Goal: Information Seeking & Learning: Learn about a topic

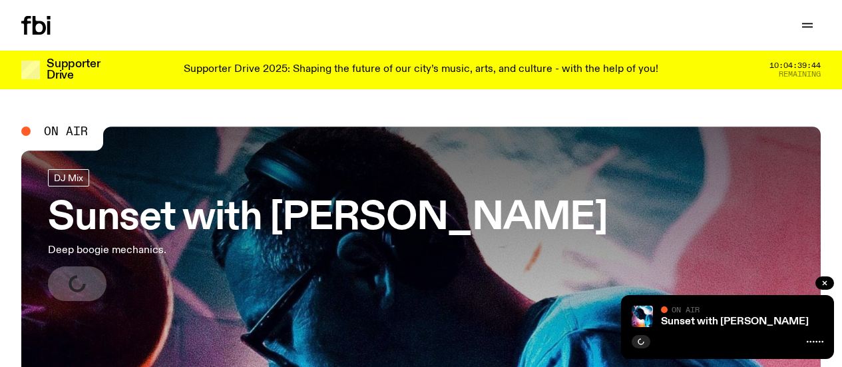
click at [0, 0] on link "Read" at bounding box center [0, 0] width 0 height 0
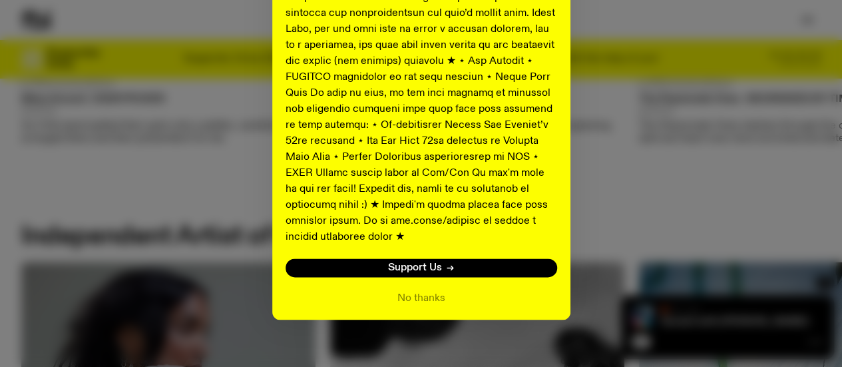
scroll to position [936, 0]
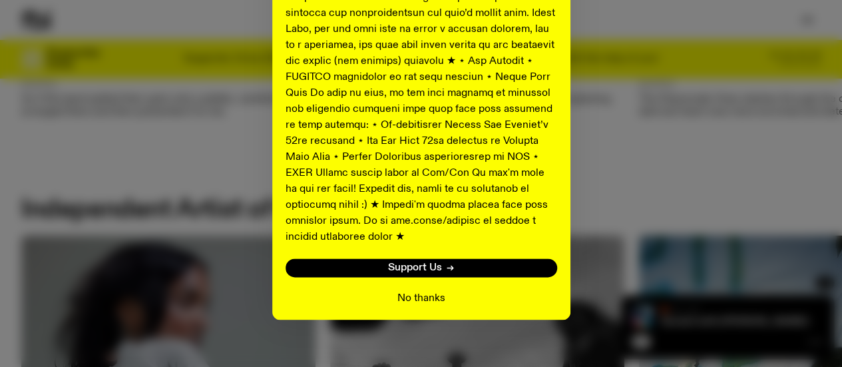
click at [426, 290] on button "No thanks" at bounding box center [421, 298] width 48 height 16
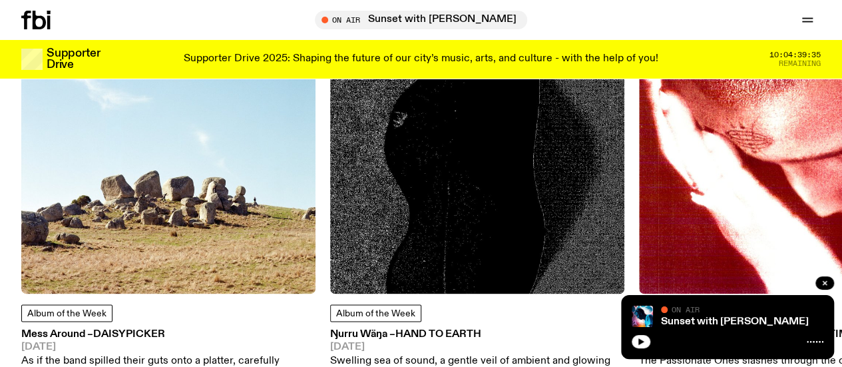
scroll to position [932, 0]
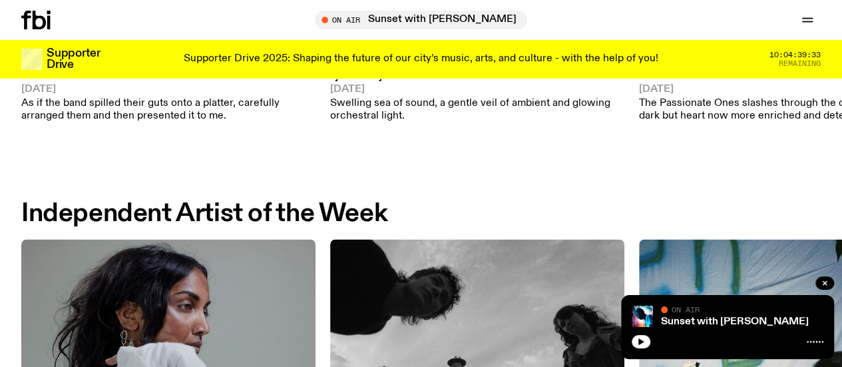
click at [364, 87] on div "Album of the Week Ŋurru Wäŋa – Hand To Earth 05.09.25 Swelling sea of sound, a …" at bounding box center [477, 85] width 294 height 77
click at [375, 61] on span "Album of the Week" at bounding box center [375, 55] width 79 height 9
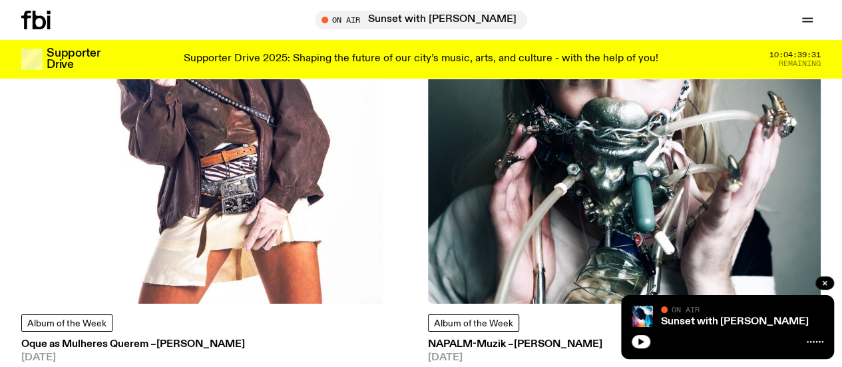
scroll to position [2509, 0]
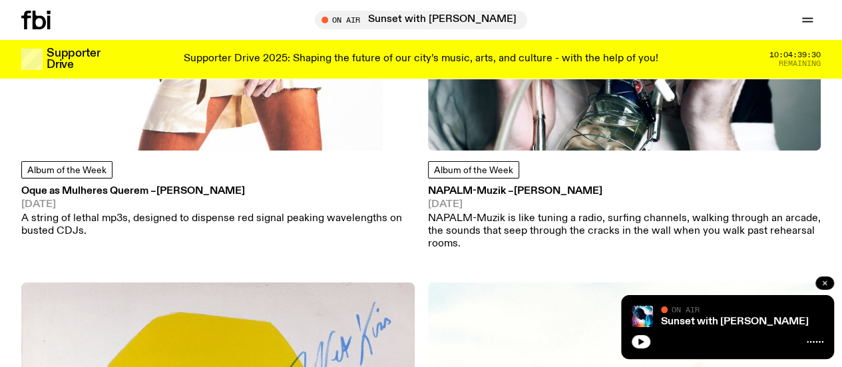
click at [821, 282] on icon "button" at bounding box center [825, 283] width 8 height 8
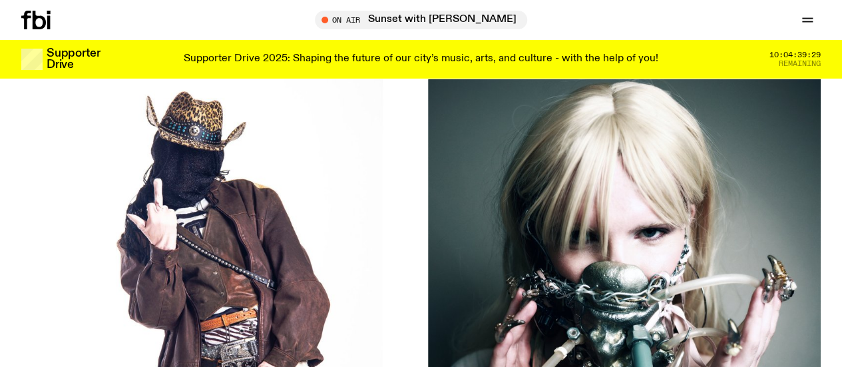
scroll to position [2167, 0]
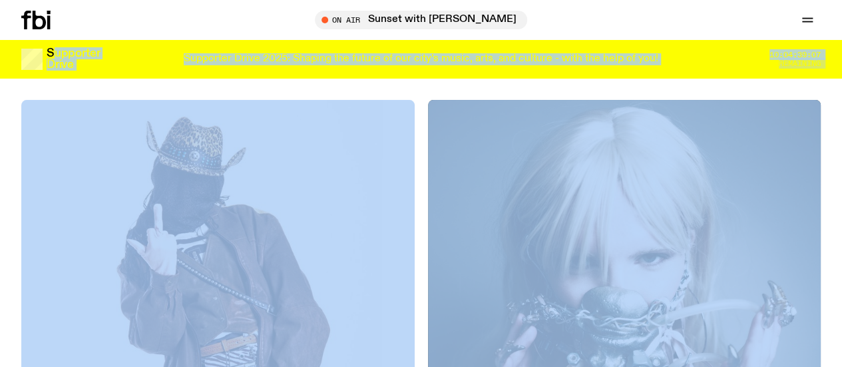
drag, startPoint x: 1, startPoint y: 35, endPoint x: 0, endPoint y: 98, distance: 63.9
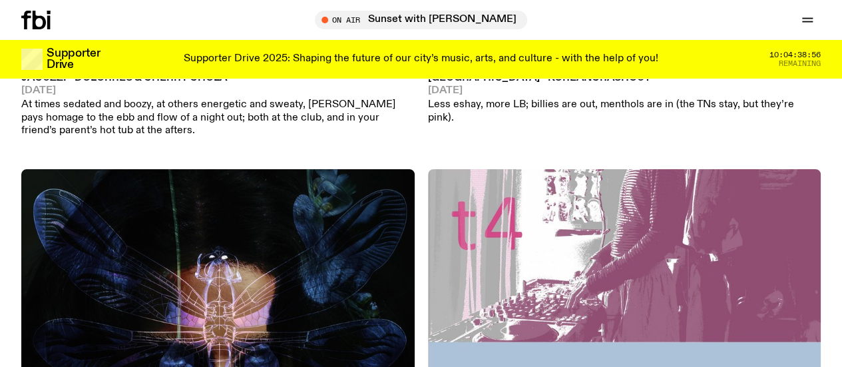
scroll to position [6438, 0]
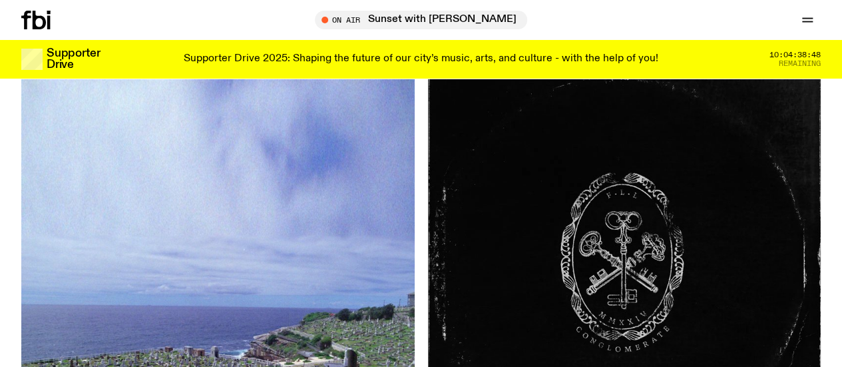
scroll to position [10147, 0]
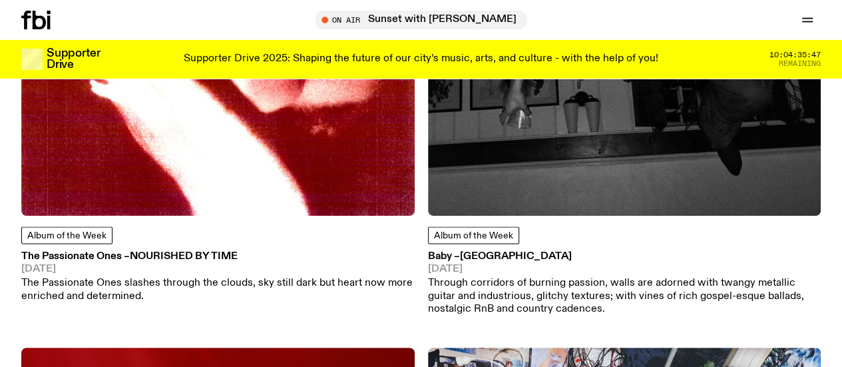
scroll to position [1141, 0]
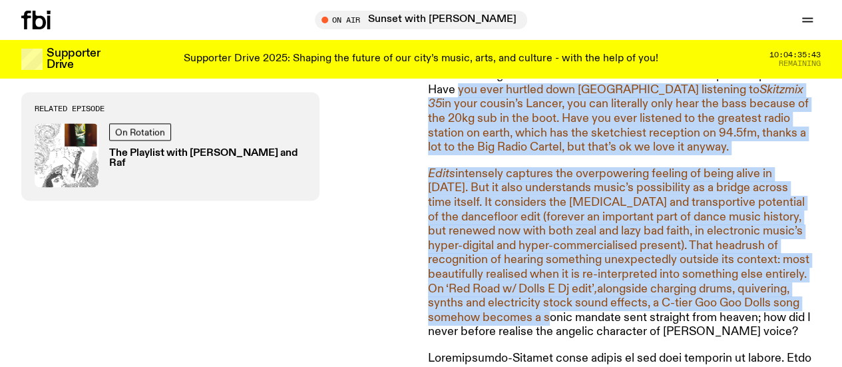
drag, startPoint x: 423, startPoint y: 91, endPoint x: 495, endPoint y: 323, distance: 243.3
click at [495, 323] on div "Chuquimamani-Condori’s music is so radically, so honestly of its time – yet equ…" at bounding box center [421, 230] width 842 height 1324
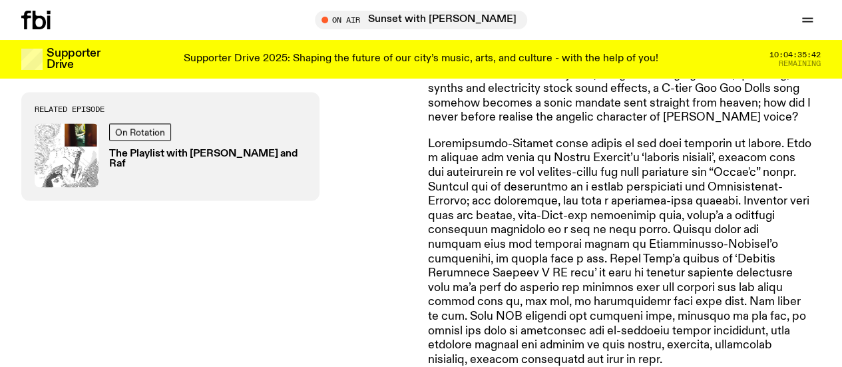
click at [495, 323] on p at bounding box center [619, 252] width 383 height 230
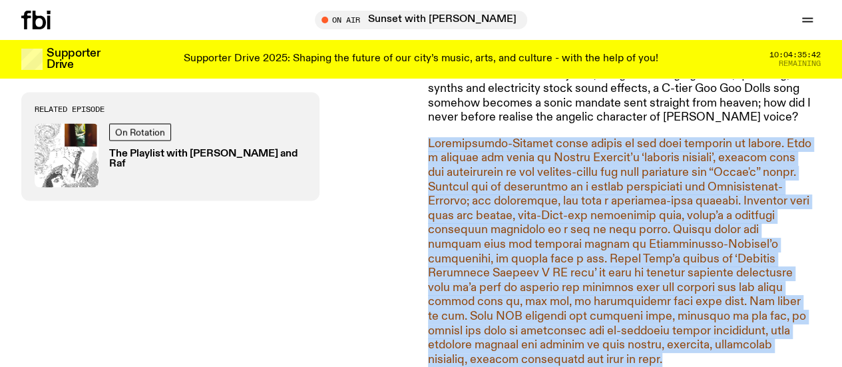
drag, startPoint x: 495, startPoint y: 323, endPoint x: 496, endPoint y: 244, distance: 79.9
click at [496, 244] on p at bounding box center [619, 252] width 383 height 230
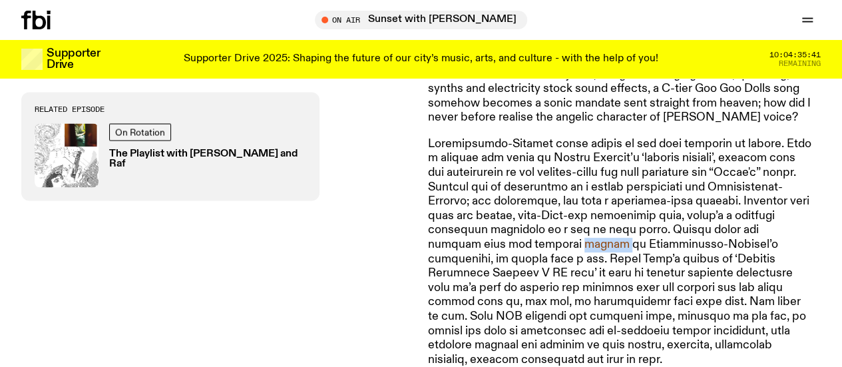
click at [496, 244] on p at bounding box center [619, 252] width 383 height 230
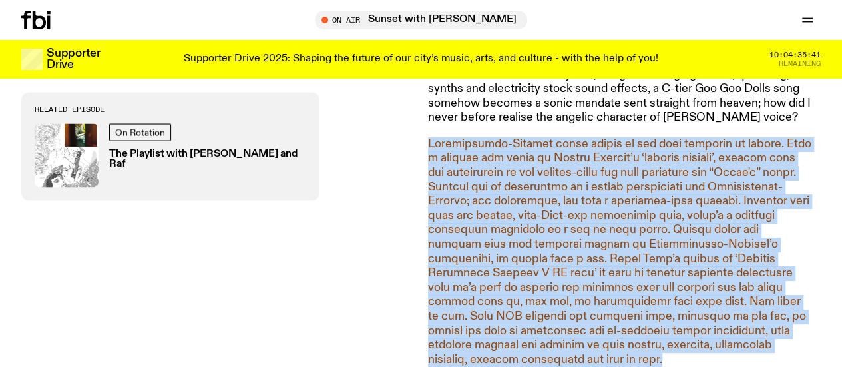
drag, startPoint x: 496, startPoint y: 244, endPoint x: 667, endPoint y: 326, distance: 189.3
click at [667, 326] on p at bounding box center [619, 252] width 383 height 230
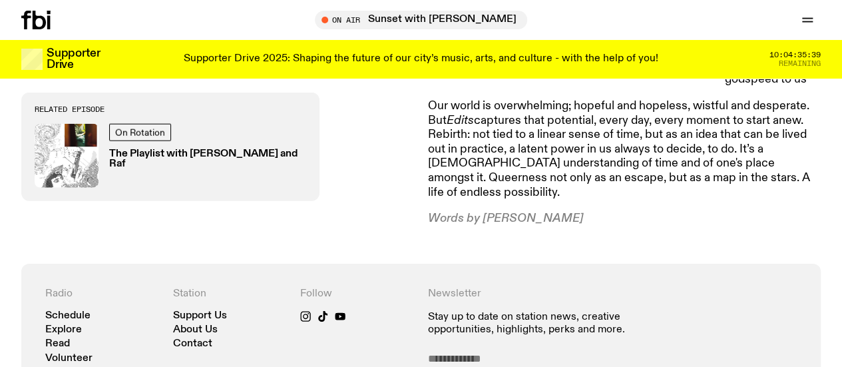
scroll to position [1572, 0]
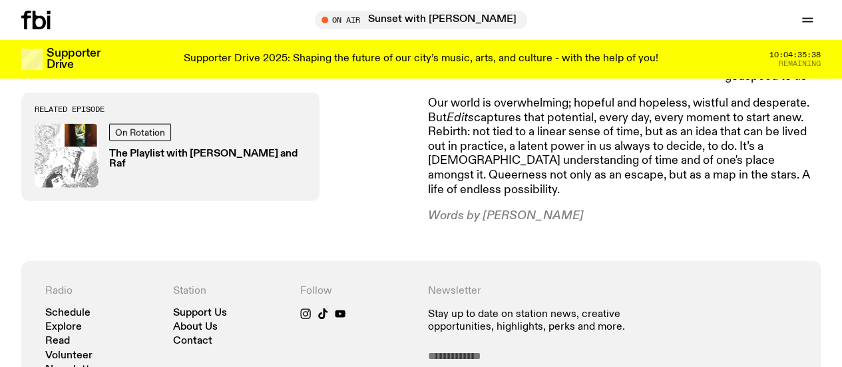
click at [664, 162] on p "Our world is overwhelming; hopeful and hopeless, wistful and desperate. But Edi…" at bounding box center [619, 146] width 383 height 100
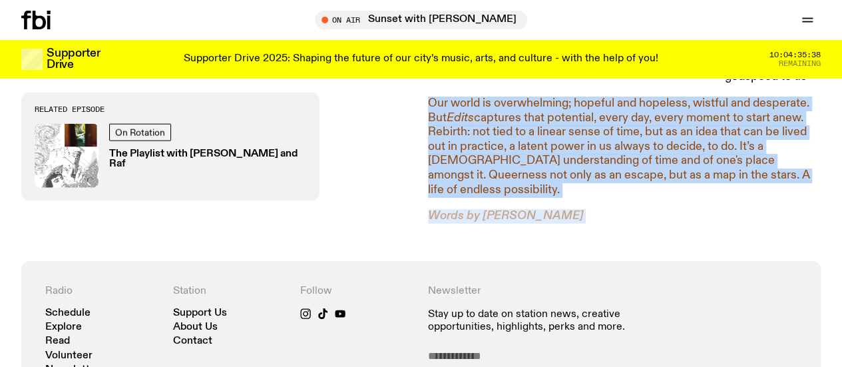
drag, startPoint x: 664, startPoint y: 162, endPoint x: 640, endPoint y: 196, distance: 41.5
drag, startPoint x: 640, startPoint y: 196, endPoint x: 618, endPoint y: 134, distance: 65.7
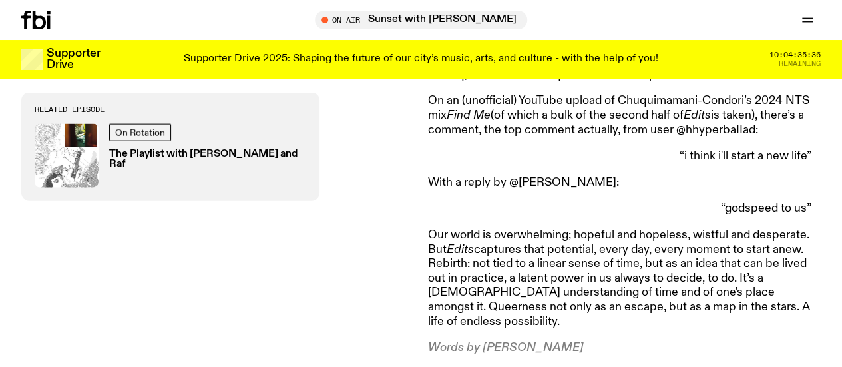
click at [618, 149] on p "“i think i'll start a new life”" at bounding box center [619, 156] width 383 height 15
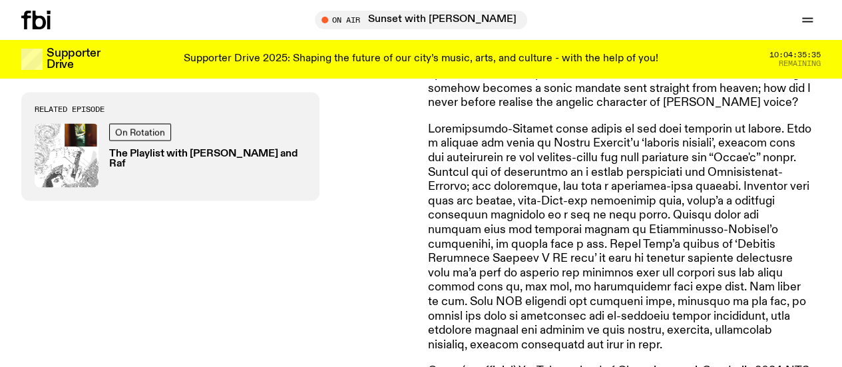
scroll to position [1143, 0]
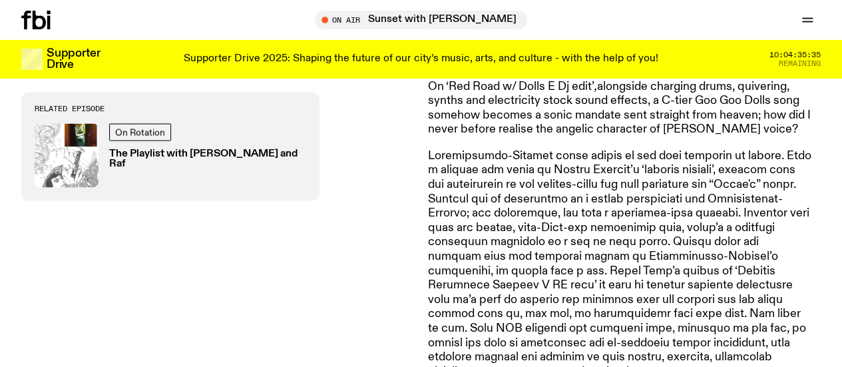
click at [618, 134] on p "Edits intensely captures the overpowering feeling of being alive in 2025. But i…" at bounding box center [619, 51] width 383 height 172
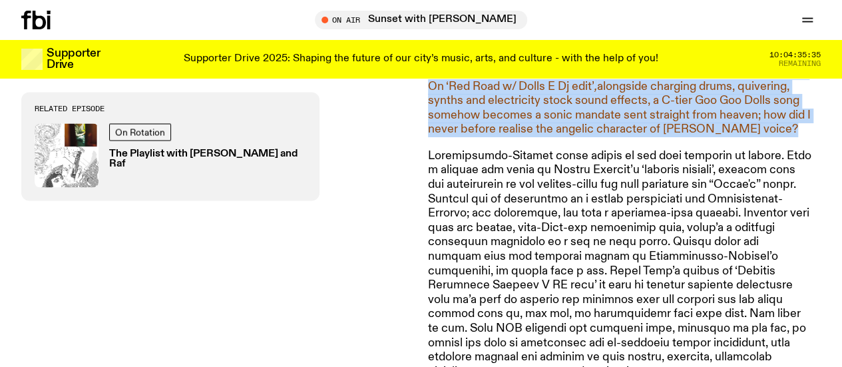
click at [618, 134] on p "Edits intensely captures the overpowering feeling of being alive in 2025. But i…" at bounding box center [619, 51] width 383 height 172
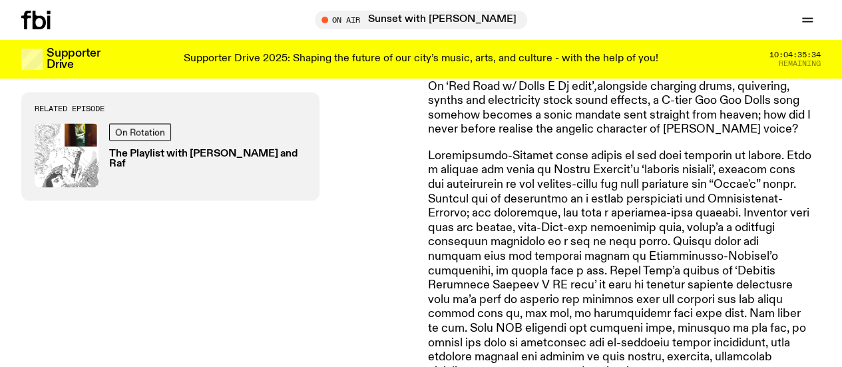
click at [571, 256] on p at bounding box center [619, 264] width 383 height 230
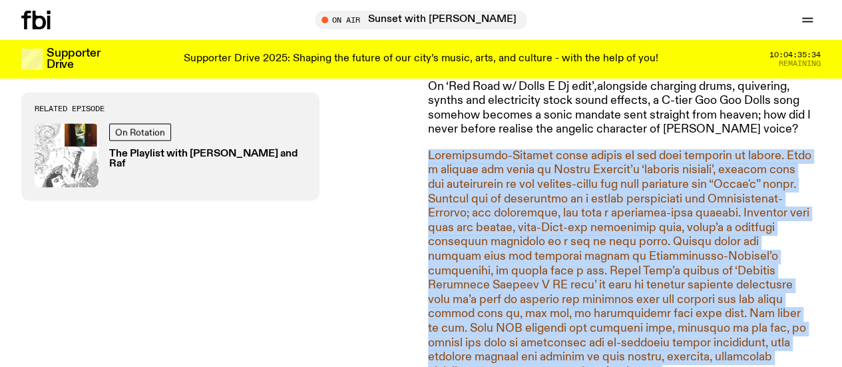
drag, startPoint x: 571, startPoint y: 256, endPoint x: 527, endPoint y: 136, distance: 127.6
click at [527, 136] on article "Chuquimamani-Condori’s music is so radically, so honestly of its time – yet equ…" at bounding box center [619, 27] width 383 height 1249
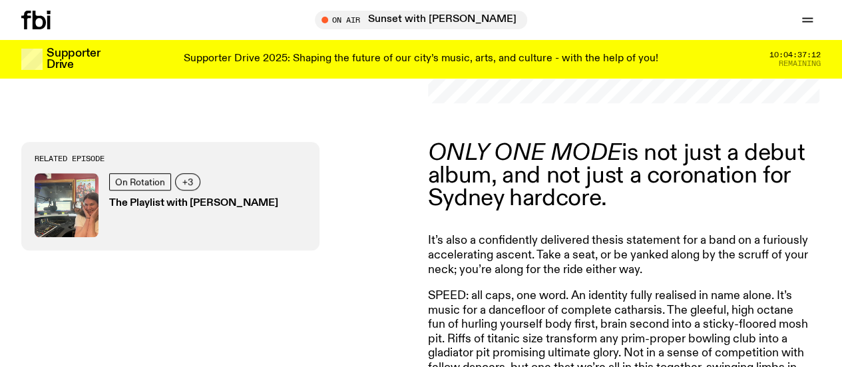
scroll to position [395, 0]
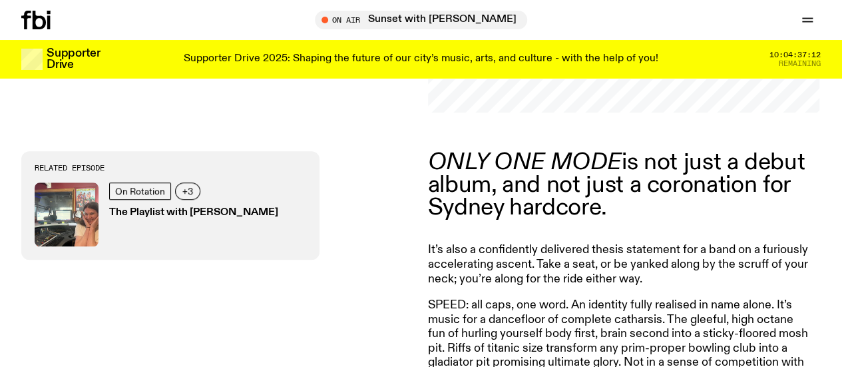
click at [558, 194] on p "ONLY ONE MODE is not just a debut album, and not just a coronation for Sydney h…" at bounding box center [619, 185] width 383 height 69
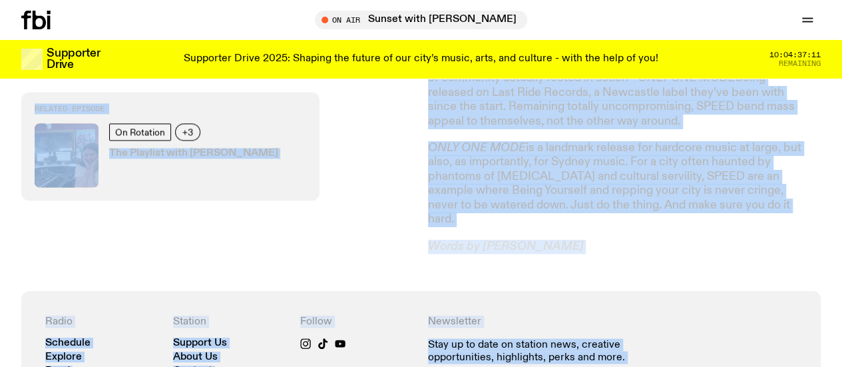
scroll to position [1179, 0]
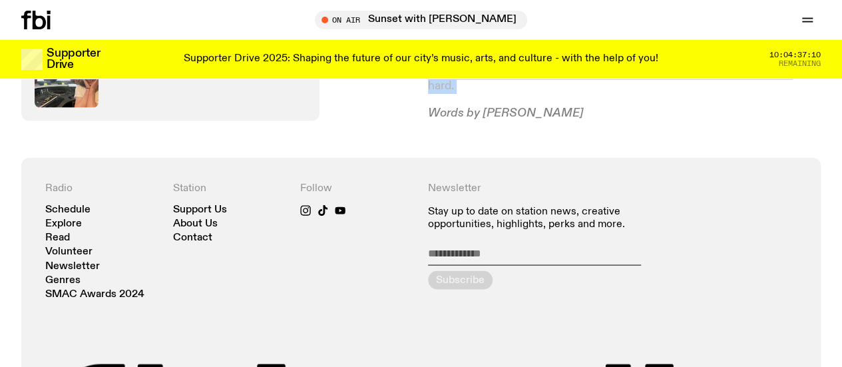
drag, startPoint x: 558, startPoint y: 194, endPoint x: 571, endPoint y: 91, distance: 103.3
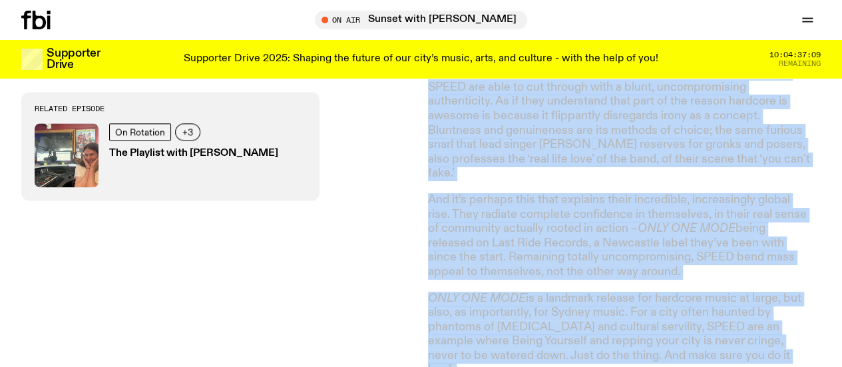
copy article "LORE IPS DOLO si ame cons a elits doeiu, tem inc utla e doloremagn ali Enimad m…"
click at [461, 180] on article "ONLY ONE MODE is not just a debut album, and not just a coronation for Sydney h…" at bounding box center [619, 27] width 383 height 753
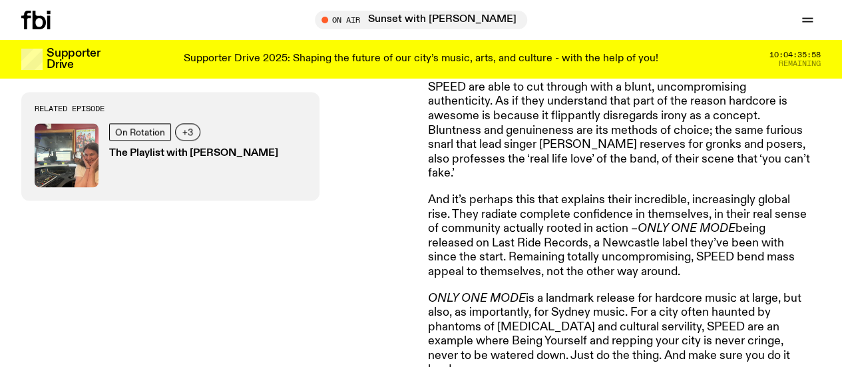
drag, startPoint x: 545, startPoint y: 188, endPoint x: 705, endPoint y: 266, distance: 178.3
click at [705, 266] on article "ONLY ONE MODE is not just a debut album, and not just a coronation for Sydney h…" at bounding box center [619, 27] width 383 height 753
click at [705, 266] on p "And it’s perhaps this that explains their incredible, increasingly global rise.…" at bounding box center [619, 236] width 383 height 87
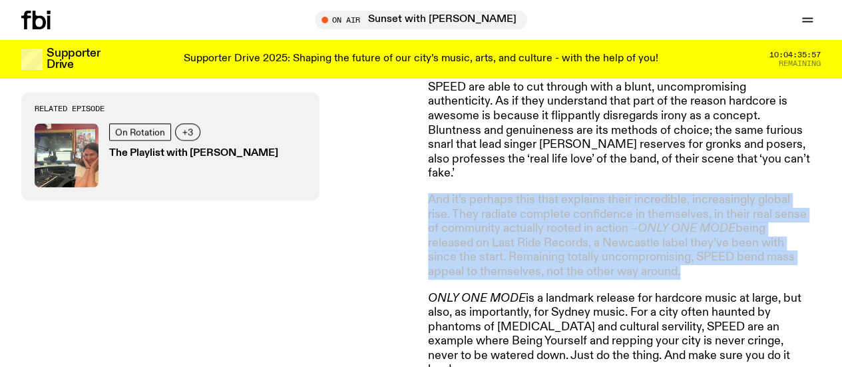
click at [705, 266] on p "And it’s perhaps this that explains their incredible, increasingly global rise.…" at bounding box center [619, 236] width 383 height 87
click at [729, 267] on p "And it’s perhaps this that explains their incredible, increasingly global rise.…" at bounding box center [619, 236] width 383 height 87
drag, startPoint x: 729, startPoint y: 267, endPoint x: 663, endPoint y: 172, distance: 115.7
click at [663, 172] on article "ONLY ONE MODE is not just a debut album, and not just a coronation for Sydney h…" at bounding box center [619, 27] width 383 height 753
click at [663, 172] on p "In a scene often crowded by gatekeepers with contradictory expectations of genr…" at bounding box center [619, 116] width 383 height 129
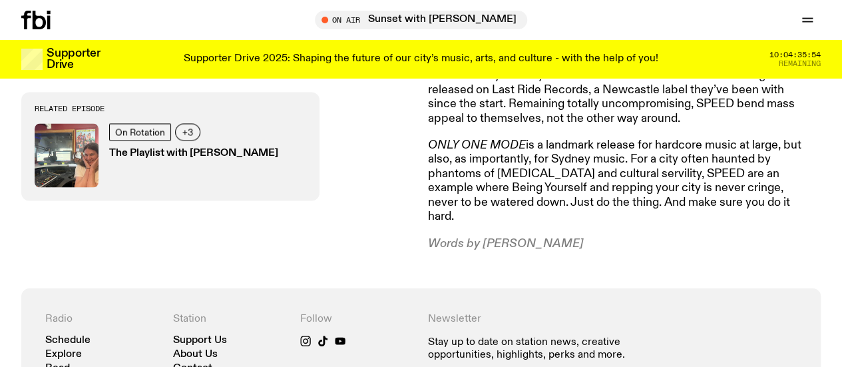
scroll to position [1029, 0]
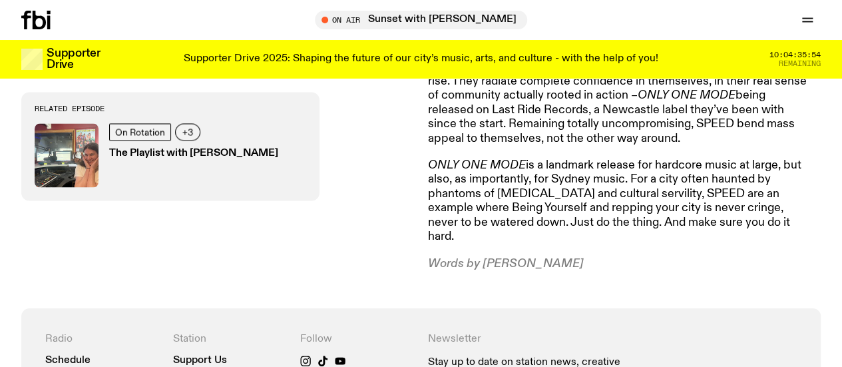
drag, startPoint x: 663, startPoint y: 172, endPoint x: 658, endPoint y: 268, distance: 96.6
click at [646, 198] on p "ONLY ONE MODE is a landmark release for hardcore music at large, but also, as i…" at bounding box center [619, 201] width 383 height 87
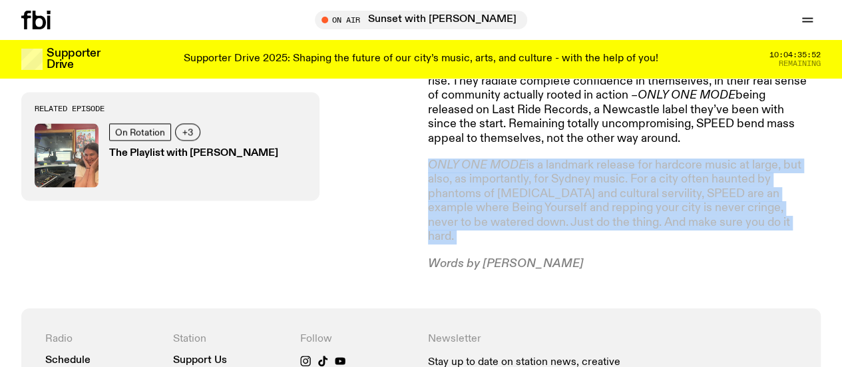
drag, startPoint x: 646, startPoint y: 198, endPoint x: 561, endPoint y: 232, distance: 91.3
click at [561, 232] on p "ONLY ONE MODE is a landmark release for hardcore music at large, but also, as i…" at bounding box center [619, 201] width 383 height 87
drag, startPoint x: 561, startPoint y: 232, endPoint x: 425, endPoint y: 143, distance: 163.0
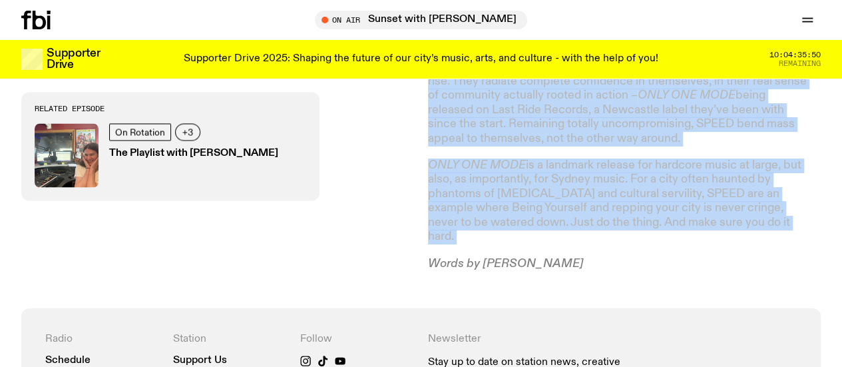
drag, startPoint x: 425, startPoint y: 143, endPoint x: 439, endPoint y: 191, distance: 50.1
click at [439, 191] on p "ONLY ONE MODE is a landmark release for hardcore music at large, but also, as i…" at bounding box center [619, 201] width 383 height 87
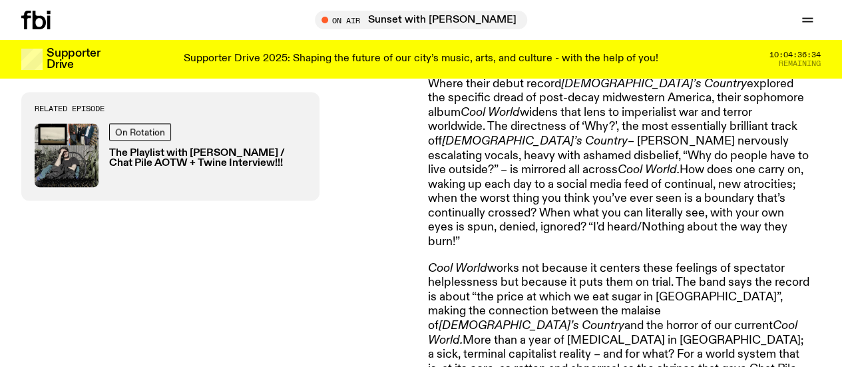
scroll to position [1127, 0]
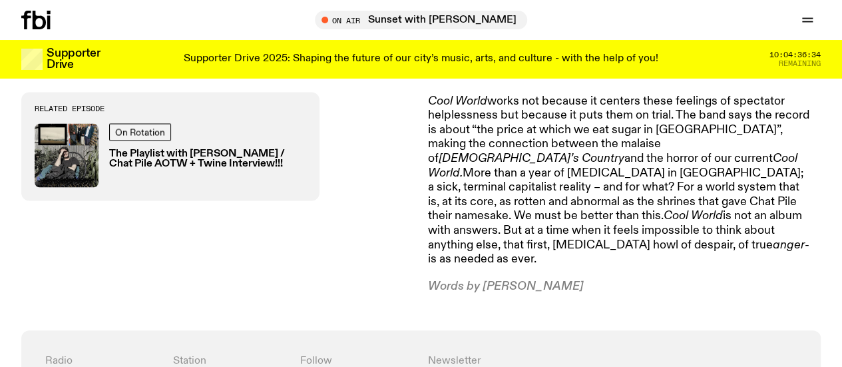
click at [596, 184] on p "Cool World works not because it centers these feelings of spectator helplessnes…" at bounding box center [619, 180] width 383 height 172
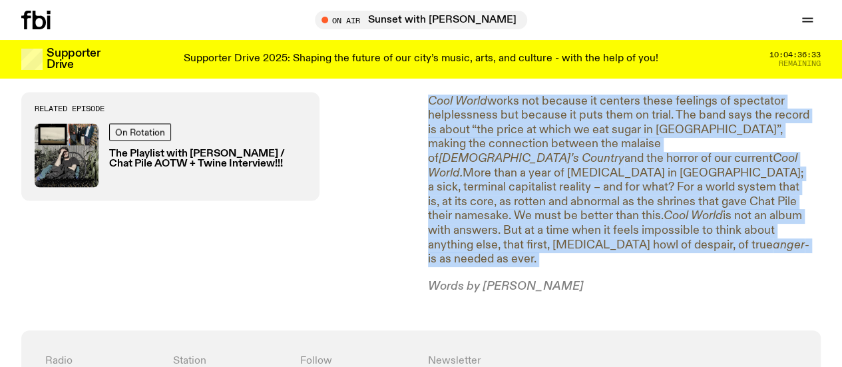
drag, startPoint x: 596, startPoint y: 184, endPoint x: 511, endPoint y: 203, distance: 86.7
click at [511, 203] on p "Cool World works not because it centers these feelings of spectator helplessnes…" at bounding box center [619, 180] width 383 height 172
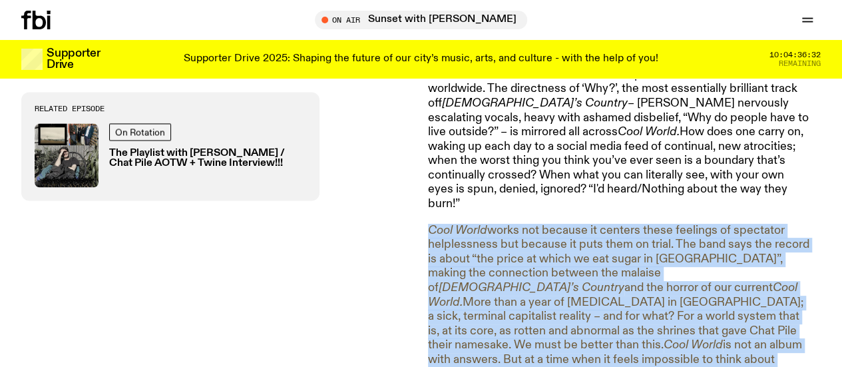
scroll to position [1093, 0]
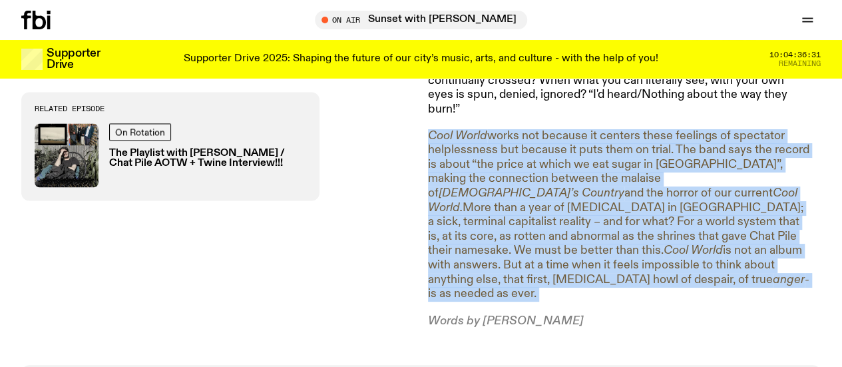
click at [468, 206] on p "Cool World works not because it centers these feelings of spectator helplessnes…" at bounding box center [619, 215] width 383 height 172
drag, startPoint x: 467, startPoint y: 275, endPoint x: 424, endPoint y: 120, distance: 160.3
drag, startPoint x: 424, startPoint y: 120, endPoint x: 486, endPoint y: 262, distance: 154.1
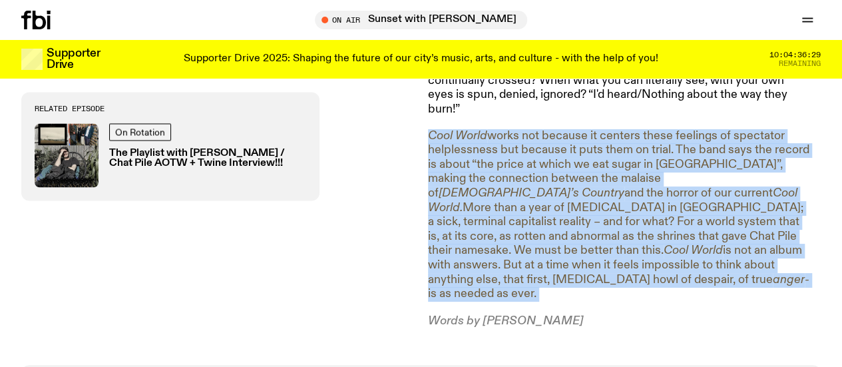
click at [486, 262] on p "Cool World works not because it centers these feelings of spectator helplessnes…" at bounding box center [619, 215] width 383 height 172
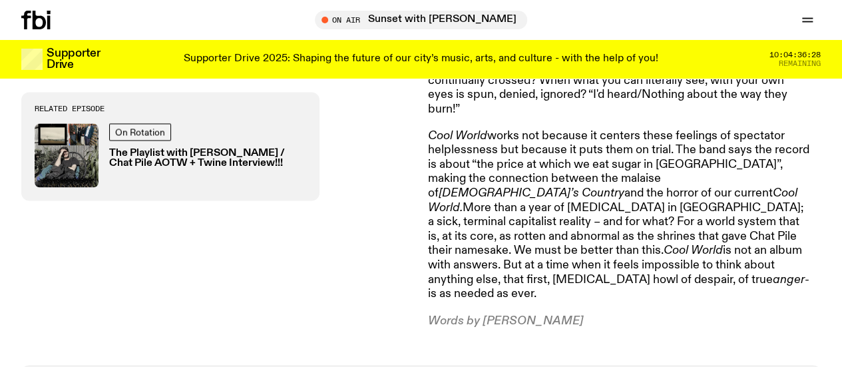
click at [486, 262] on p "Cool World works not because it centers these feelings of spectator helplessnes…" at bounding box center [619, 215] width 383 height 172
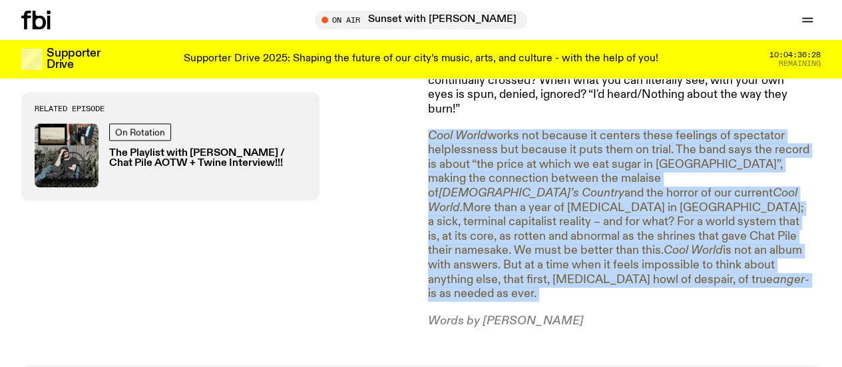
click at [486, 262] on p "Cool World works not because it centers these feelings of spectator helplessnes…" at bounding box center [619, 215] width 383 height 172
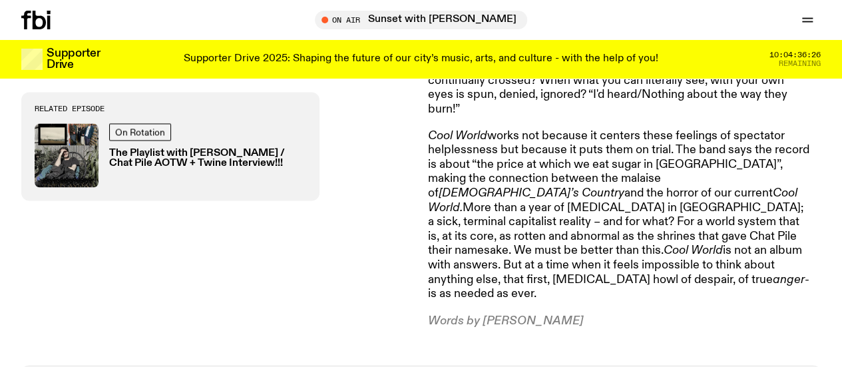
drag, startPoint x: 524, startPoint y: 263, endPoint x: 437, endPoint y: 113, distance: 173.3
click at [437, 129] on p "Cool World works not because it centers these feelings of spectator helplessnes…" at bounding box center [619, 215] width 383 height 172
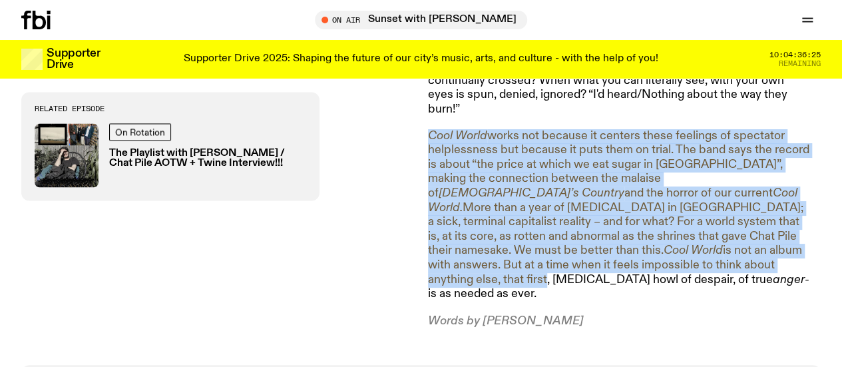
drag, startPoint x: 437, startPoint y: 113, endPoint x: 486, endPoint y: 262, distance: 157.0
click at [486, 262] on p "Cool World works not because it centers these feelings of spectator helplessnes…" at bounding box center [619, 215] width 383 height 172
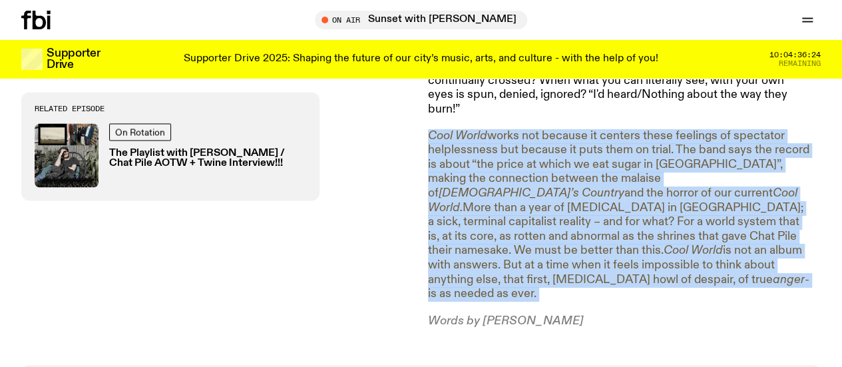
click at [486, 262] on p "Cool World works not because it centers these feelings of spectator helplessnes…" at bounding box center [619, 215] width 383 height 172
click at [510, 264] on p "Cool World works not because it centers these feelings of spectator helplessnes…" at bounding box center [619, 215] width 383 height 172
drag, startPoint x: 510, startPoint y: 264, endPoint x: 425, endPoint y: 110, distance: 175.4
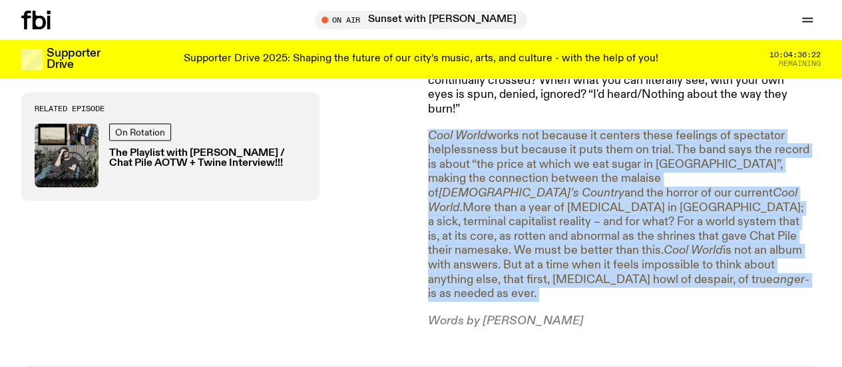
drag, startPoint x: 425, startPoint y: 110, endPoint x: 543, endPoint y: 267, distance: 195.8
click at [543, 267] on p "Cool World works not because it centers these feelings of spectator helplessnes…" at bounding box center [619, 215] width 383 height 172
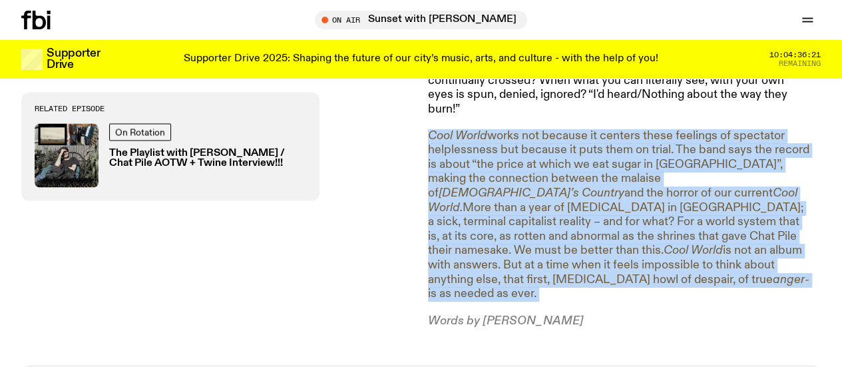
click at [543, 267] on p "Cool World works not because it centers these feelings of spectator helplessnes…" at bounding box center [619, 215] width 383 height 172
click at [599, 265] on p "Cool World works not because it centers these feelings of spectator helplessnes…" at bounding box center [619, 215] width 383 height 172
drag, startPoint x: 599, startPoint y: 265, endPoint x: 417, endPoint y: 106, distance: 241.5
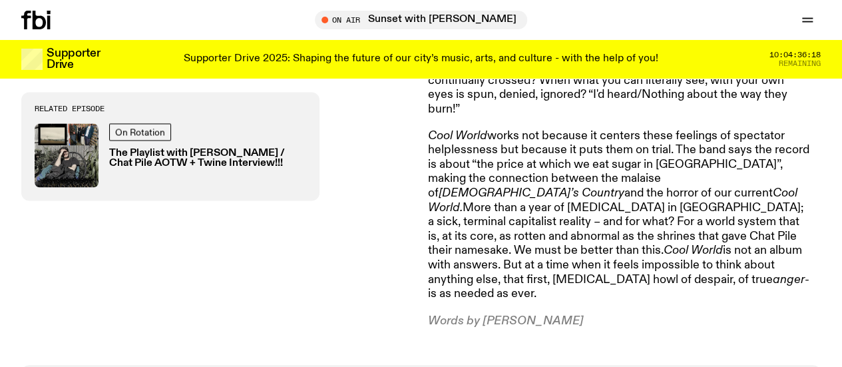
click at [431, 130] on em "Cool World" at bounding box center [457, 136] width 59 height 12
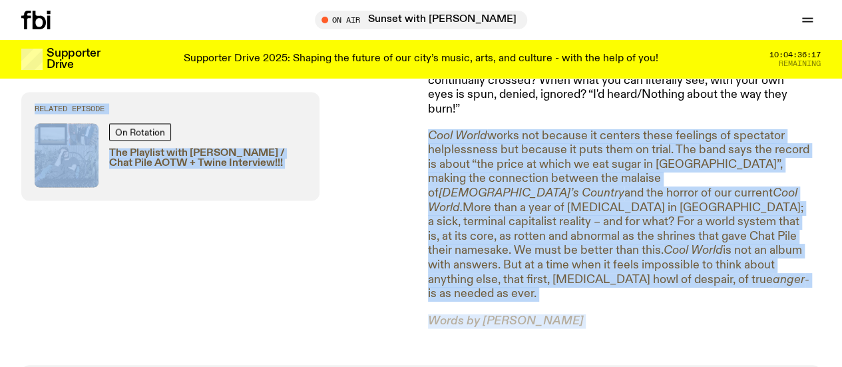
drag, startPoint x: 431, startPoint y: 114, endPoint x: 415, endPoint y: 103, distance: 19.2
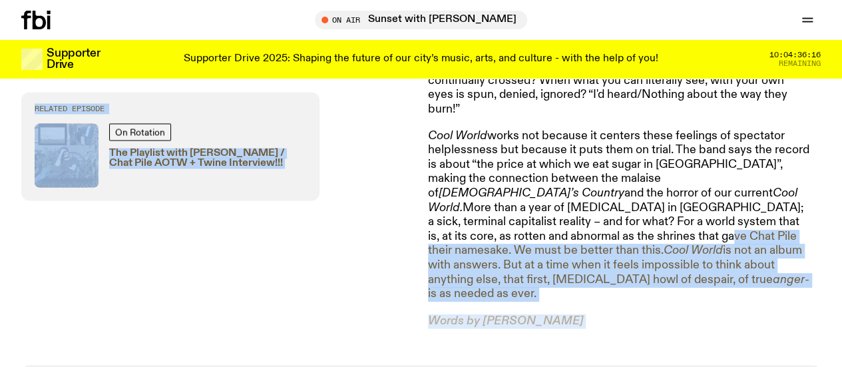
drag, startPoint x: 415, startPoint y: 103, endPoint x: 452, endPoint y: 219, distance: 121.4
click at [452, 219] on p "Cool World works not because it centers these feelings of spectator helplessnes…" at bounding box center [619, 215] width 383 height 172
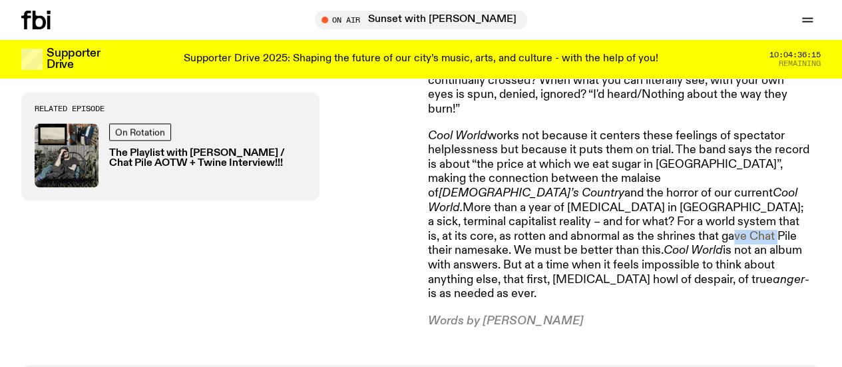
click at [452, 219] on p "Cool World works not because it centers these feelings of spectator helplessnes…" at bounding box center [619, 215] width 383 height 172
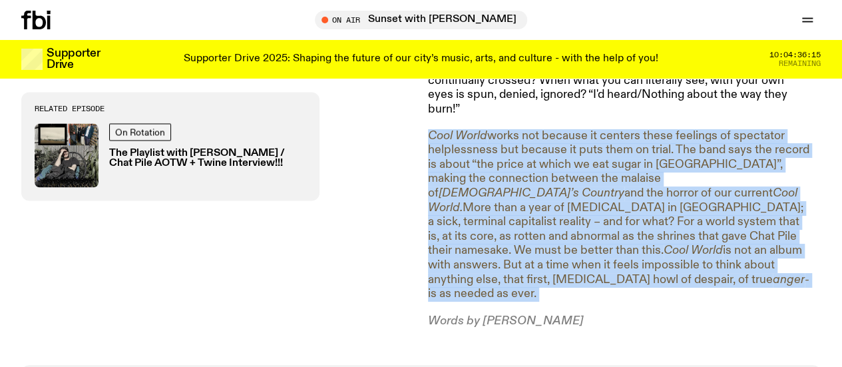
drag, startPoint x: 452, startPoint y: 219, endPoint x: 508, endPoint y: 238, distance: 59.1
click at [508, 238] on p "Cool World works not because it centers these feelings of spectator helplessnes…" at bounding box center [619, 215] width 383 height 172
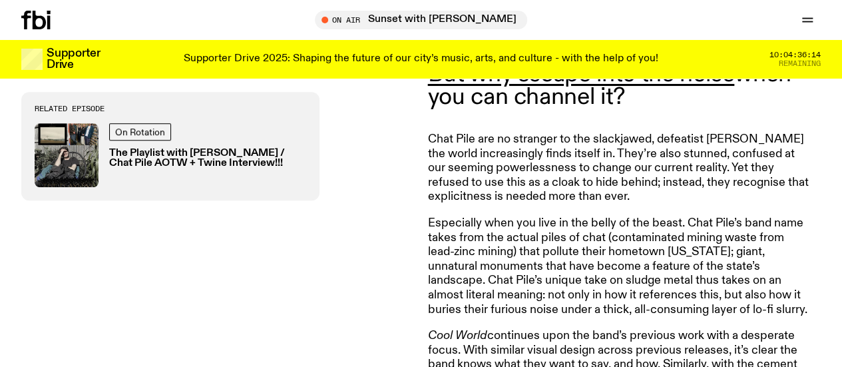
scroll to position [476, 0]
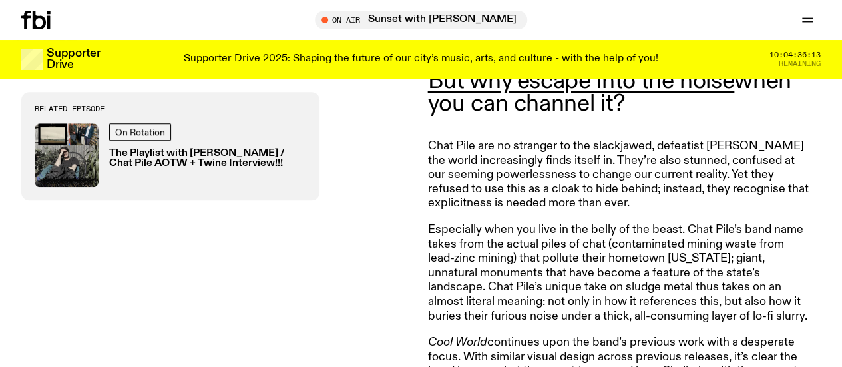
click at [534, 172] on p "Chat Pile are no stranger to the slackjawed, defeatist haze the world increasin…" at bounding box center [619, 175] width 383 height 72
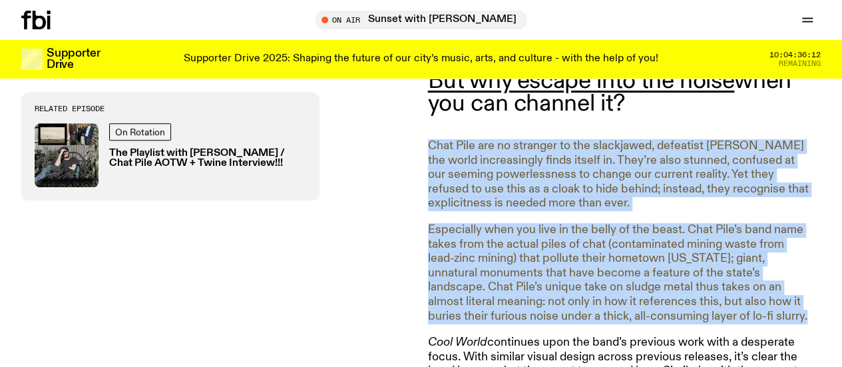
drag, startPoint x: 534, startPoint y: 172, endPoint x: 637, endPoint y: 272, distance: 143.5
click at [637, 272] on p "Especially when you live in the belly of the beast. Chat Pile’s band name takes…" at bounding box center [619, 273] width 383 height 100
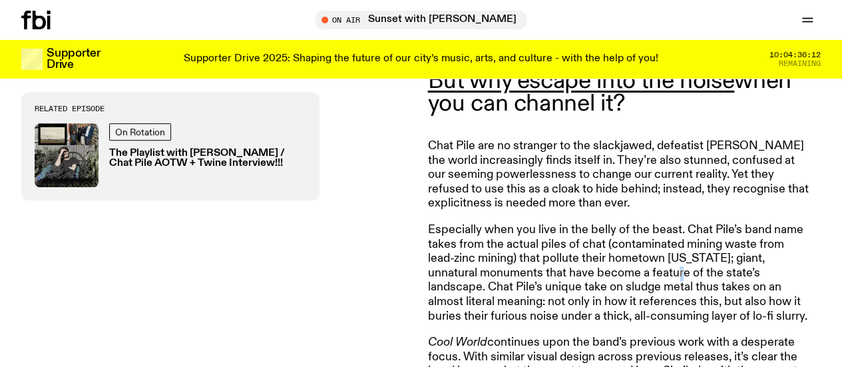
click at [637, 272] on p "Especially when you live in the belly of the beast. Chat Pile’s band name takes…" at bounding box center [619, 273] width 383 height 100
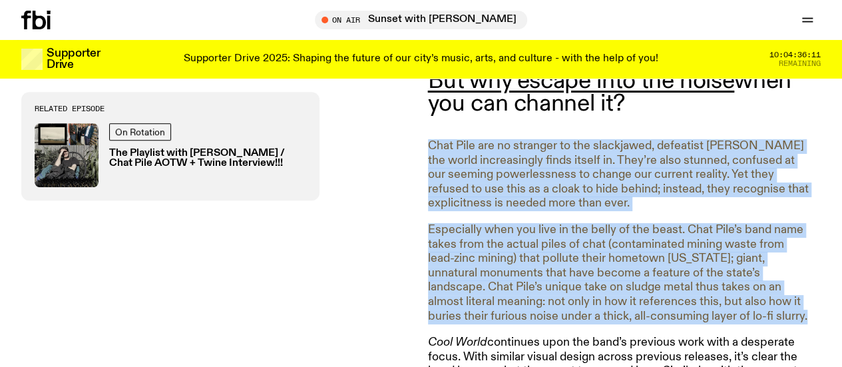
drag, startPoint x: 637, startPoint y: 272, endPoint x: 628, endPoint y: 191, distance: 81.7
click at [628, 191] on p "Chat Pile are no stranger to the slackjawed, defeatist haze the world increasin…" at bounding box center [619, 175] width 383 height 72
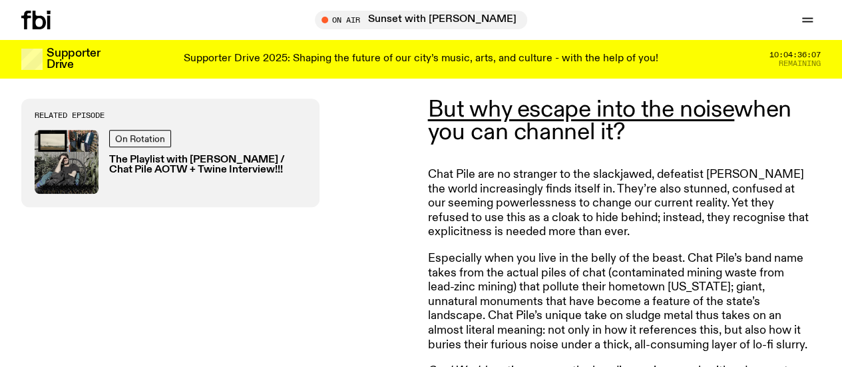
scroll to position [443, 0]
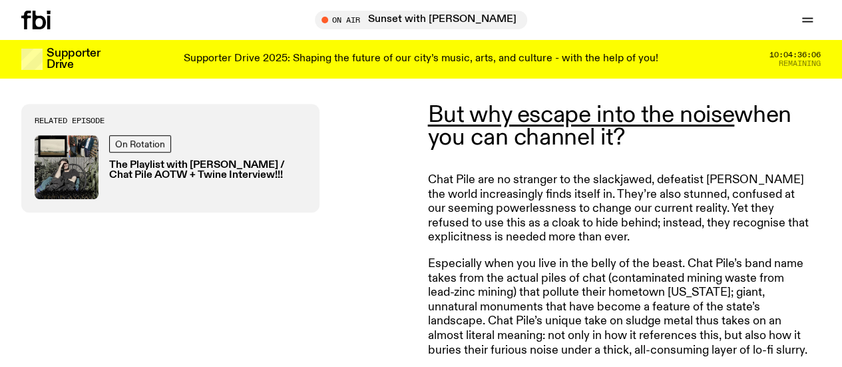
drag, startPoint x: 624, startPoint y: 144, endPoint x: 635, endPoint y: 231, distance: 87.9
click at [635, 231] on p "Chat Pile are no stranger to the slackjawed, defeatist haze the world increasin…" at bounding box center [619, 209] width 383 height 72
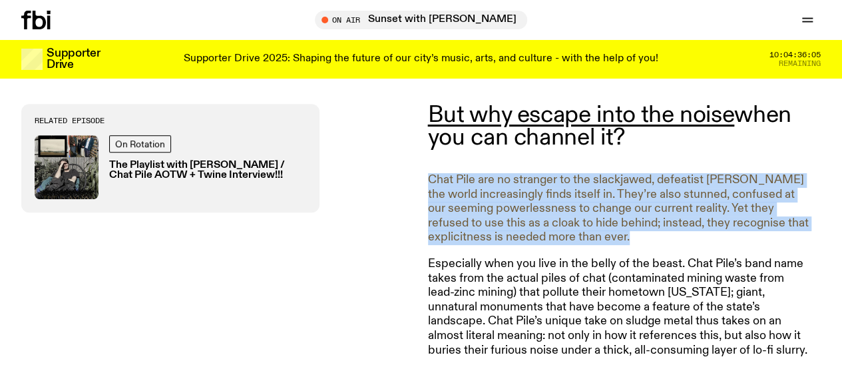
drag, startPoint x: 635, startPoint y: 231, endPoint x: 550, endPoint y: 232, distance: 85.2
click at [550, 232] on p "Chat Pile are no stranger to the slackjawed, defeatist haze the world increasin…" at bounding box center [619, 209] width 383 height 72
drag, startPoint x: 550, startPoint y: 232, endPoint x: 437, endPoint y: 171, distance: 128.0
click at [437, 173] on p "Chat Pile are no stranger to the slackjawed, defeatist haze the world increasin…" at bounding box center [619, 209] width 383 height 72
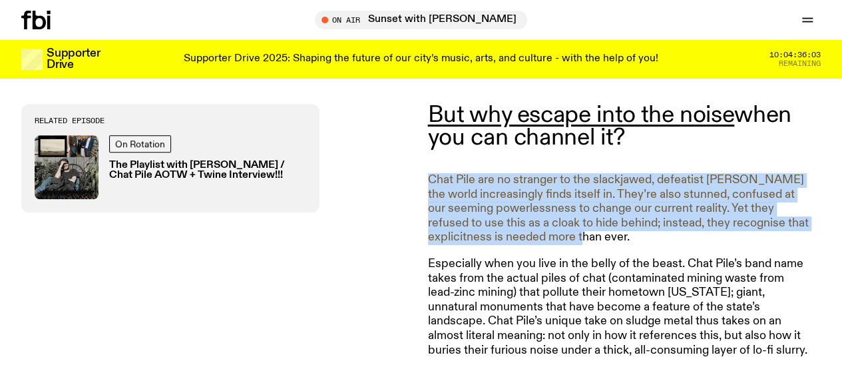
click at [437, 173] on p "Chat Pile are no stranger to the slackjawed, defeatist haze the world increasin…" at bounding box center [619, 209] width 383 height 72
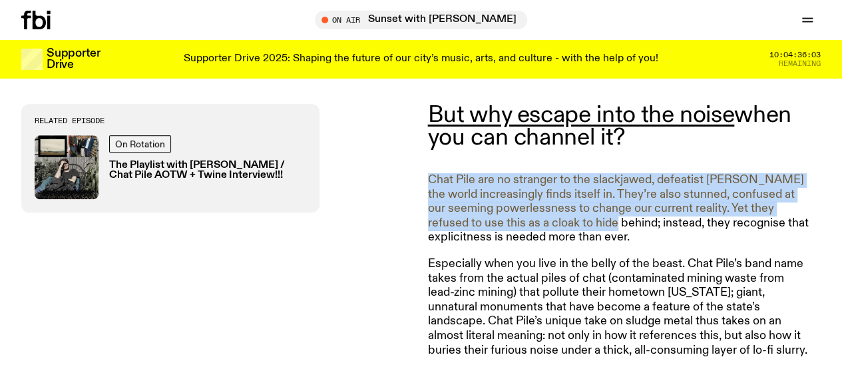
drag, startPoint x: 437, startPoint y: 171, endPoint x: 564, endPoint y: 227, distance: 138.2
click at [564, 227] on p "Chat Pile are no stranger to the slackjawed, defeatist haze the world increasin…" at bounding box center [619, 209] width 383 height 72
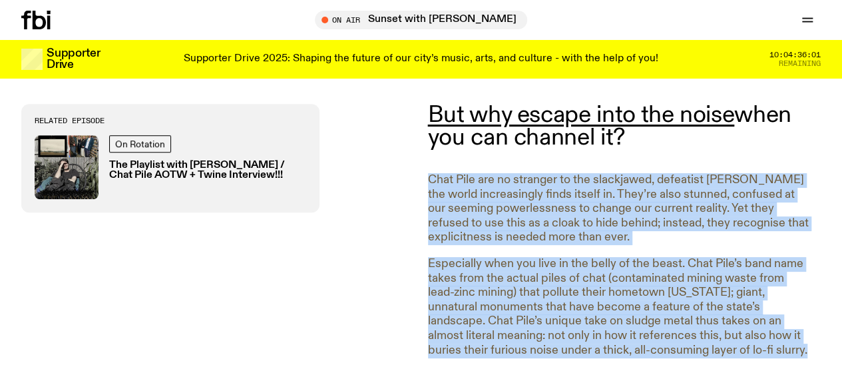
drag, startPoint x: 630, startPoint y: 244, endPoint x: 643, endPoint y: 198, distance: 48.4
click at [643, 198] on p "Chat Pile are no stranger to the slackjawed, defeatist haze the world increasin…" at bounding box center [619, 209] width 383 height 72
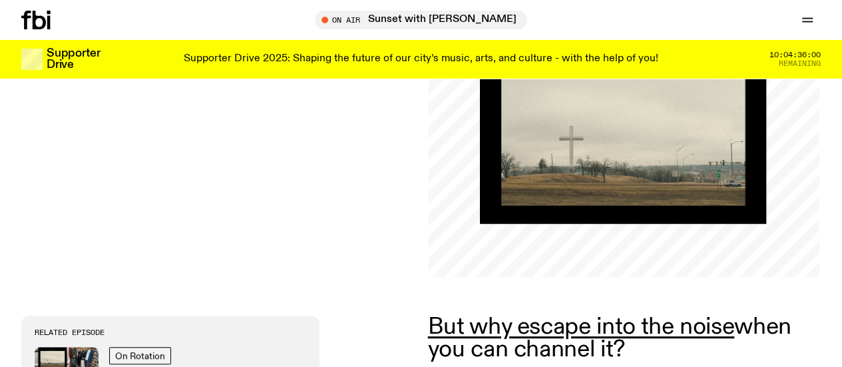
scroll to position [194, 0]
